Goal: Task Accomplishment & Management: Manage account settings

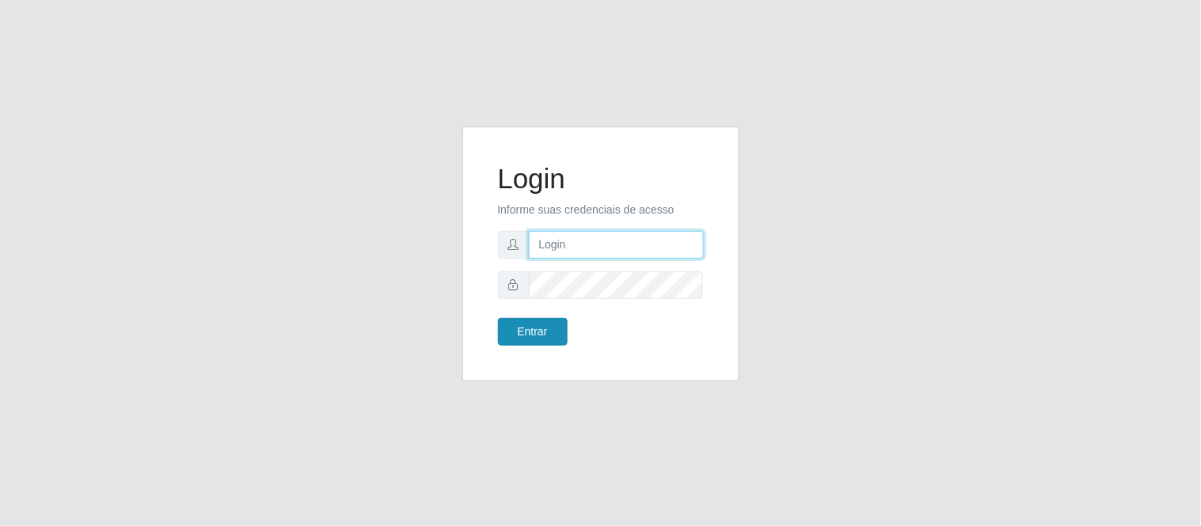
type input "deyvid@carnesecortes"
click at [538, 338] on button "Entrar" at bounding box center [533, 332] width 70 height 28
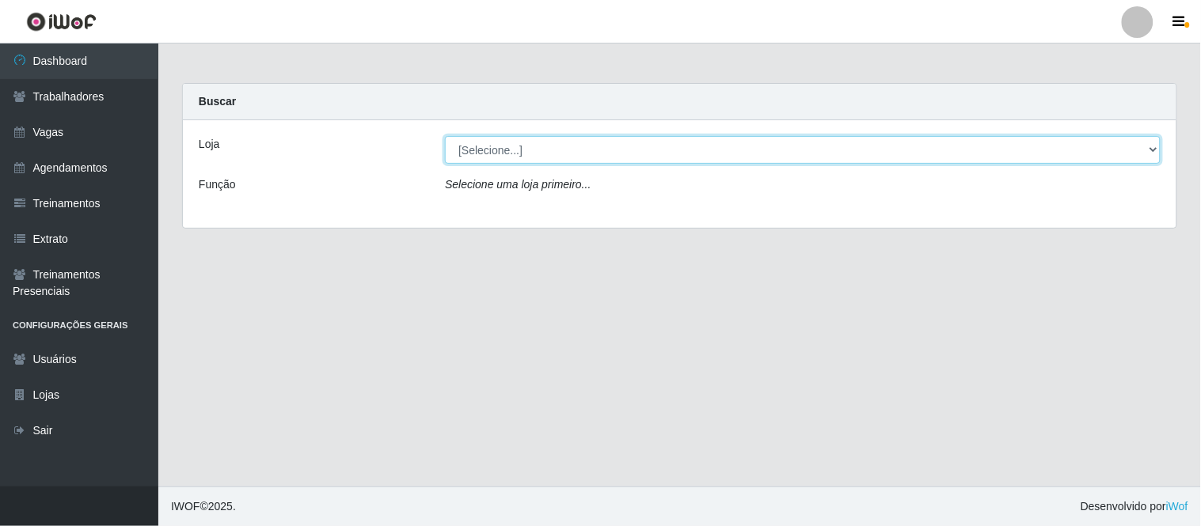
click at [576, 155] on select "[Selecione...] Carnes & Cortes" at bounding box center [803, 150] width 716 height 28
select select "433"
click at [445, 136] on select "[Selecione...] Carnes & Cortes" at bounding box center [803, 150] width 716 height 28
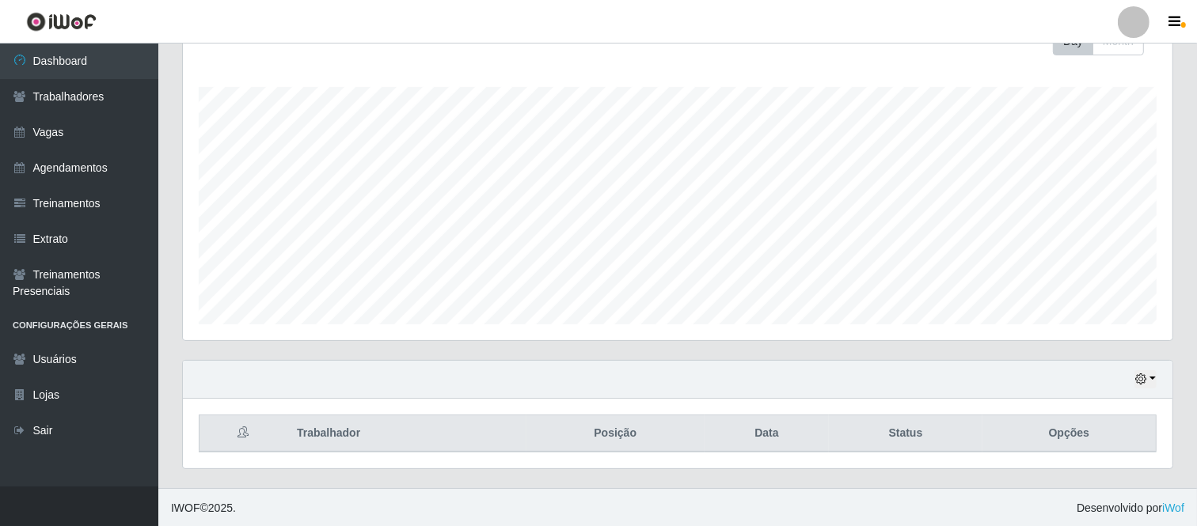
scroll to position [242, 0]
click at [1157, 385] on div "Hoje 1 dia 3 dias 1 Semana Não encerrados" at bounding box center [677, 379] width 989 height 38
click at [1157, 380] on div "Hoje 1 dia 3 dias 1 Semana Não encerrados" at bounding box center [677, 379] width 989 height 38
click at [1149, 376] on button "button" at bounding box center [1145, 379] width 22 height 18
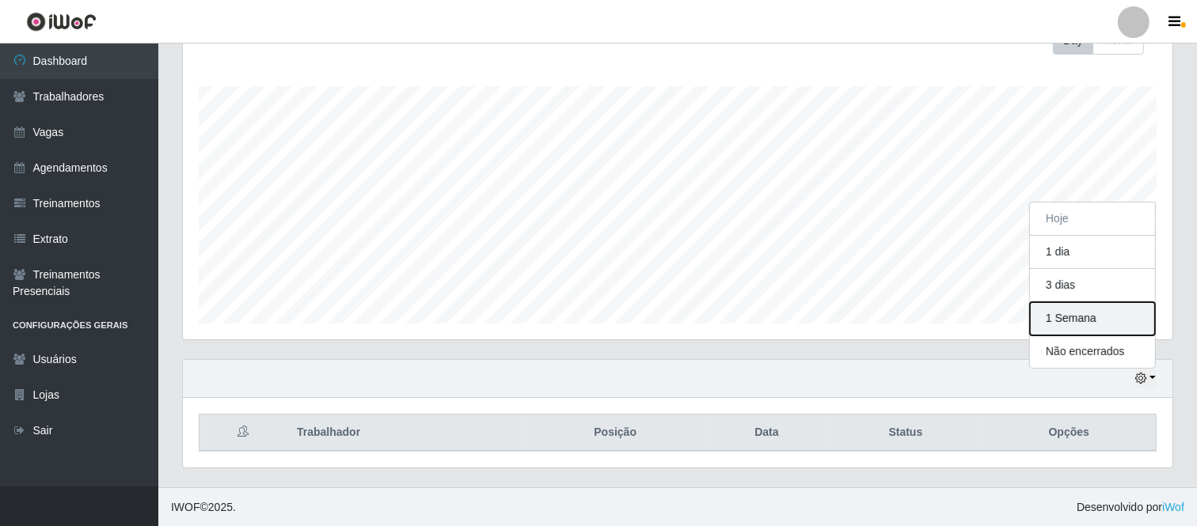
click at [1078, 317] on button "1 Semana" at bounding box center [1092, 318] width 125 height 33
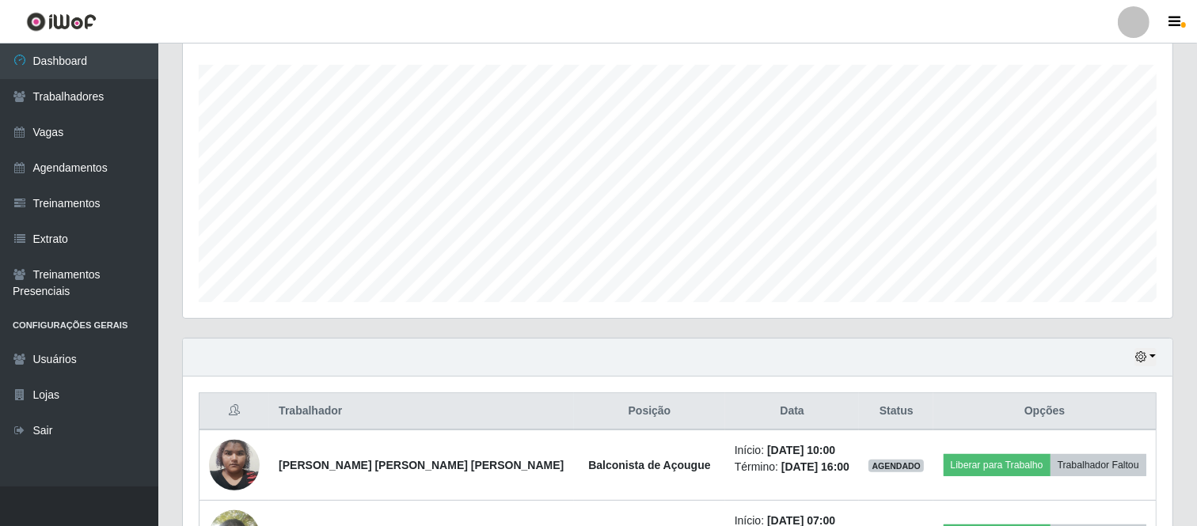
scroll to position [0, 0]
